Goal: Task Accomplishment & Management: Manage account settings

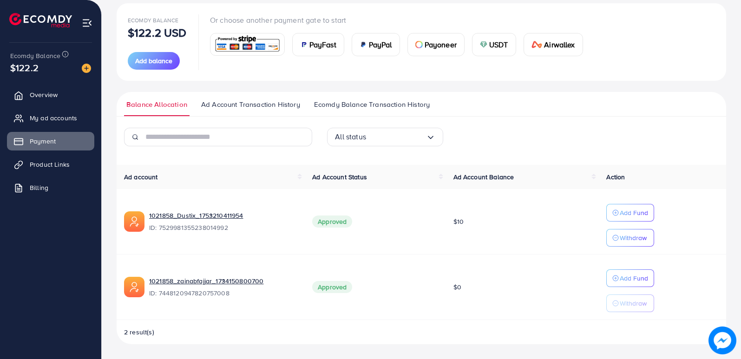
click at [66, 112] on link "My ad accounts" at bounding box center [50, 118] width 87 height 19
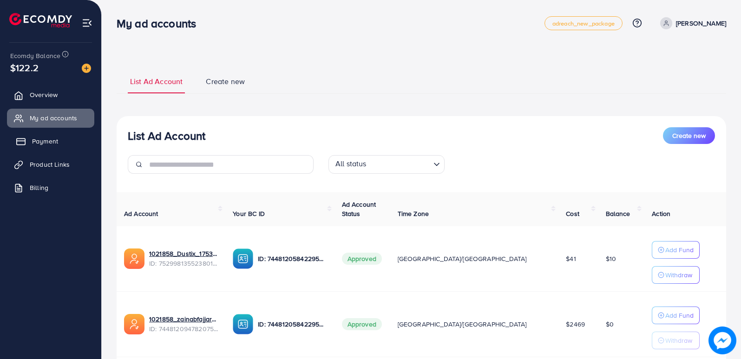
click at [60, 142] on link "Payment" at bounding box center [50, 141] width 87 height 19
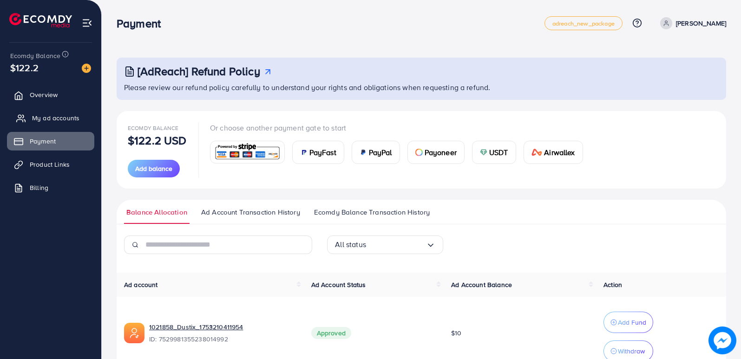
click at [66, 114] on span "My ad accounts" at bounding box center [55, 117] width 47 height 9
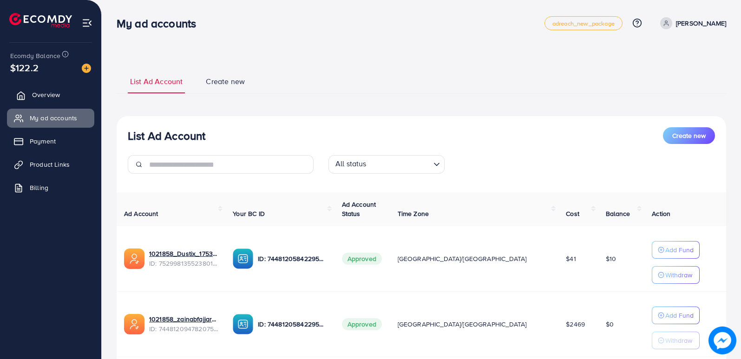
click at [60, 94] on link "Overview" at bounding box center [50, 95] width 87 height 19
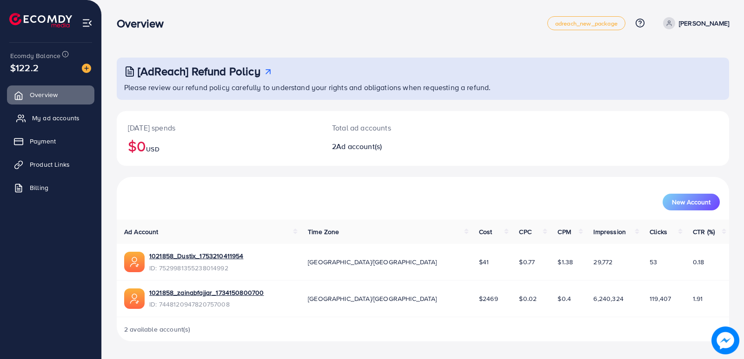
click at [62, 122] on span "My ad accounts" at bounding box center [55, 117] width 47 height 9
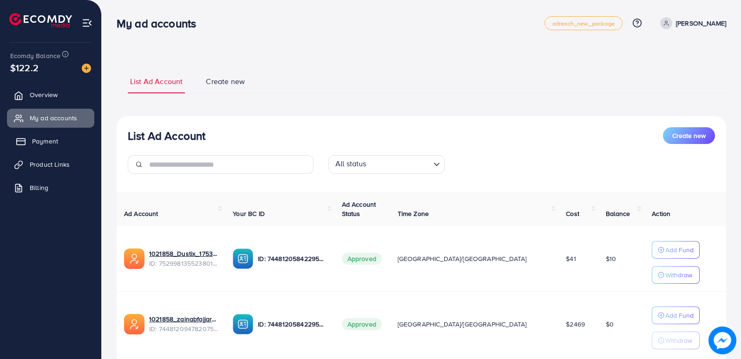
click at [59, 141] on link "Payment" at bounding box center [50, 141] width 87 height 19
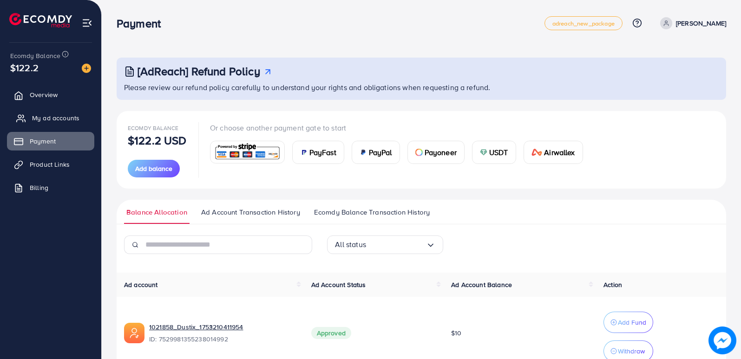
click at [71, 124] on link "My ad accounts" at bounding box center [50, 118] width 87 height 19
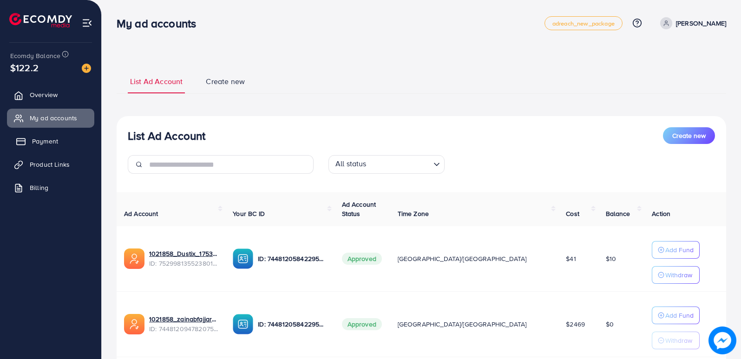
click at [54, 143] on span "Payment" at bounding box center [45, 141] width 26 height 9
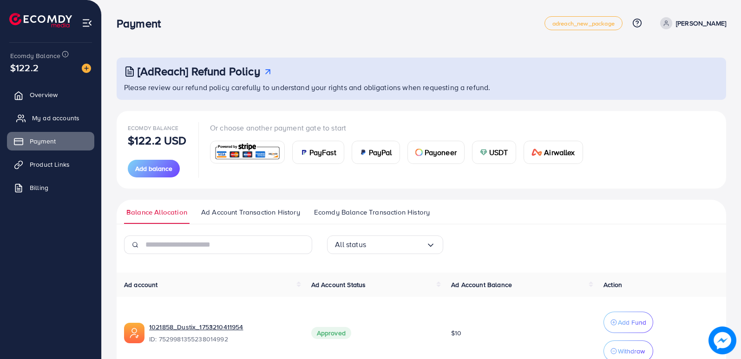
click at [66, 116] on span "My ad accounts" at bounding box center [55, 117] width 47 height 9
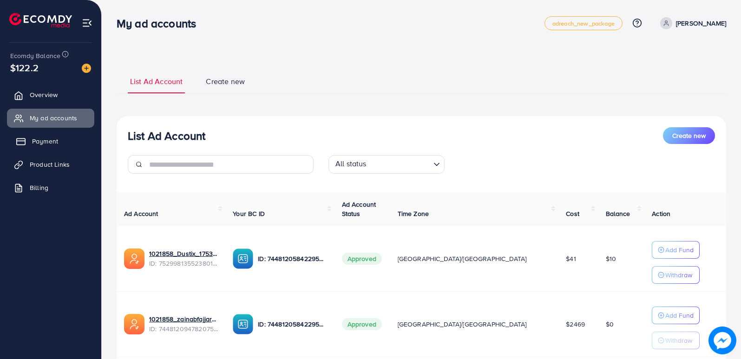
drag, startPoint x: 38, startPoint y: 135, endPoint x: 43, endPoint y: 137, distance: 5.6
click at [39, 135] on link "Payment" at bounding box center [50, 141] width 87 height 19
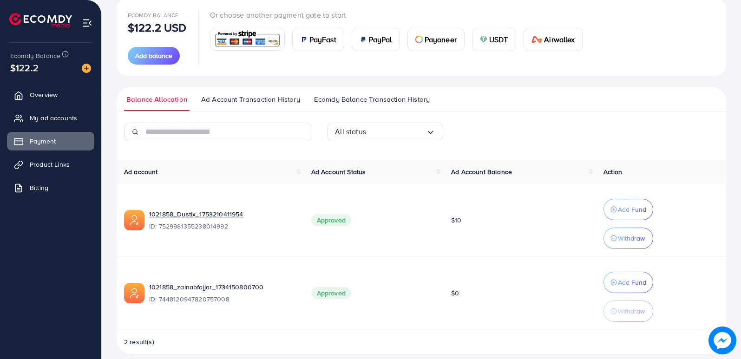
scroll to position [123, 0]
